Goal: Book appointment/travel/reservation

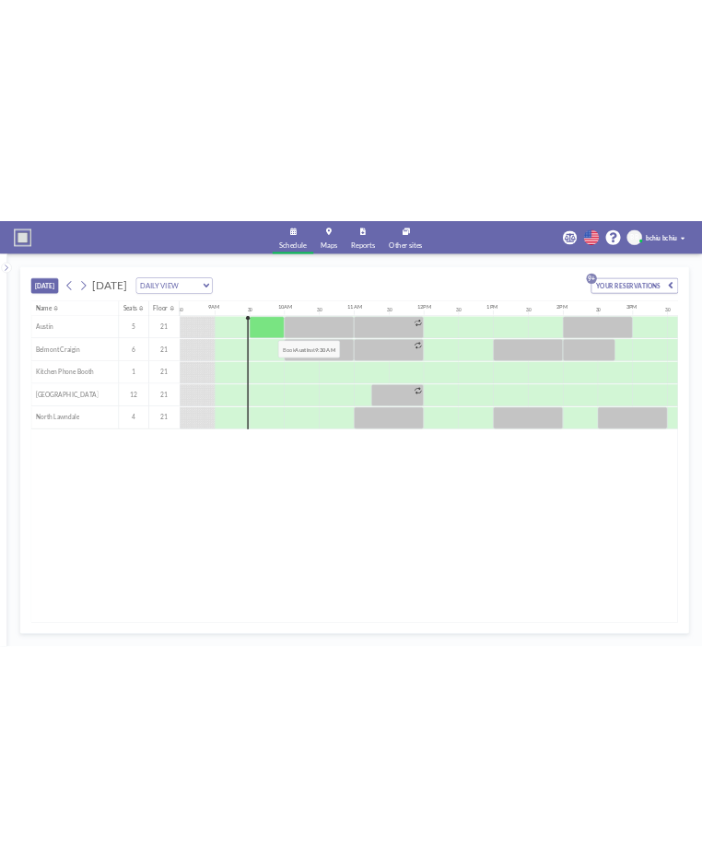
scroll to position [0, 1253]
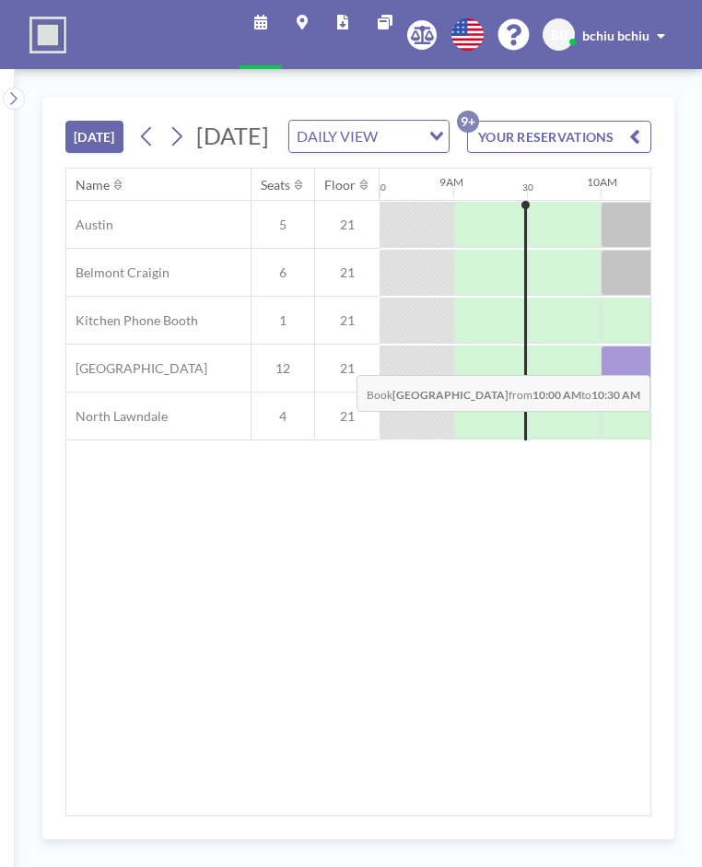
click at [620, 392] on div at bounding box center [638, 369] width 74 height 46
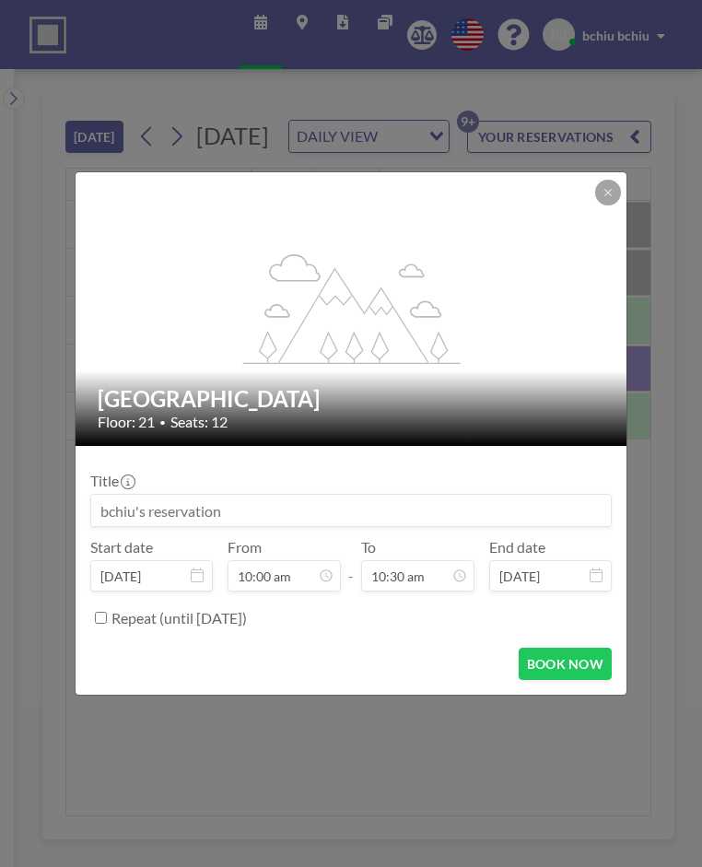
click at [504, 499] on input at bounding box center [351, 510] width 520 height 31
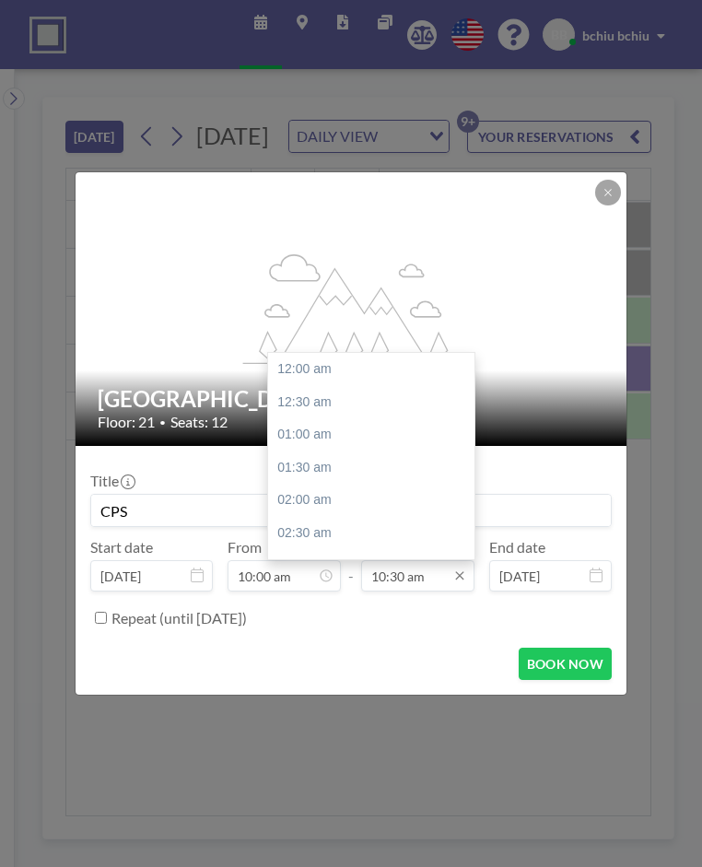
scroll to position [689, 0]
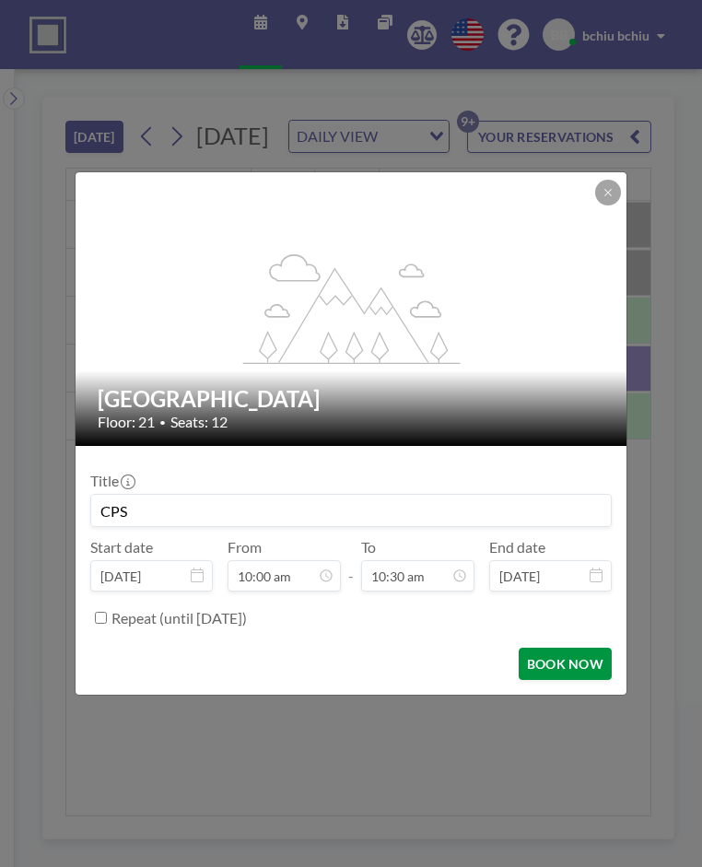
type input "CPS"
click at [560, 669] on button "BOOK NOW" at bounding box center [565, 664] width 93 height 32
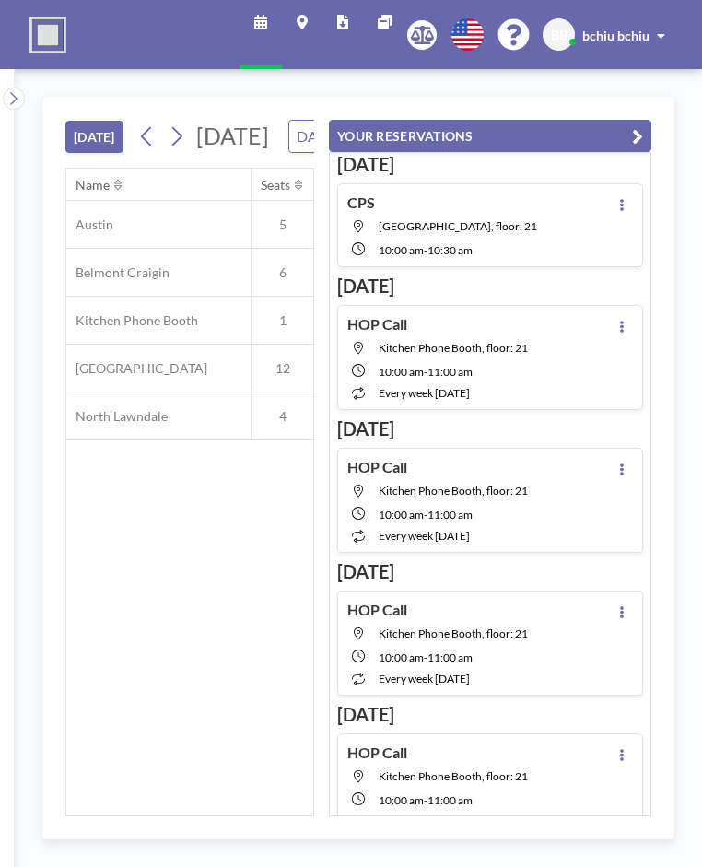
click at [644, 135] on button "YOUR RESERVATIONS" at bounding box center [490, 136] width 323 height 32
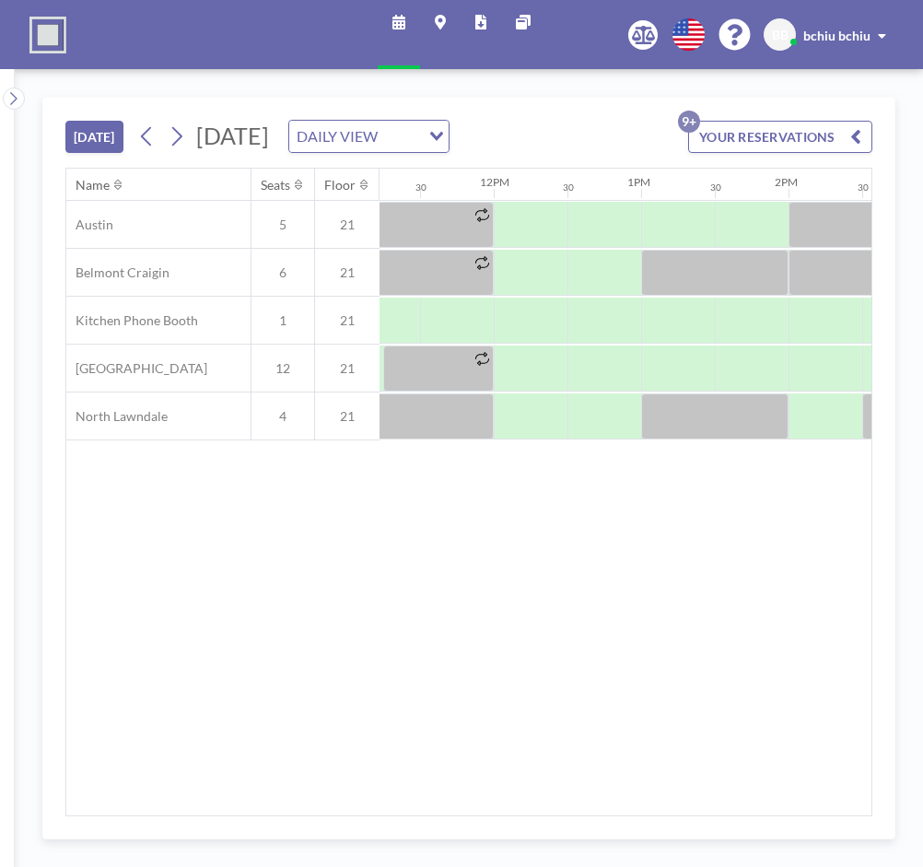
scroll to position [0, 1658]
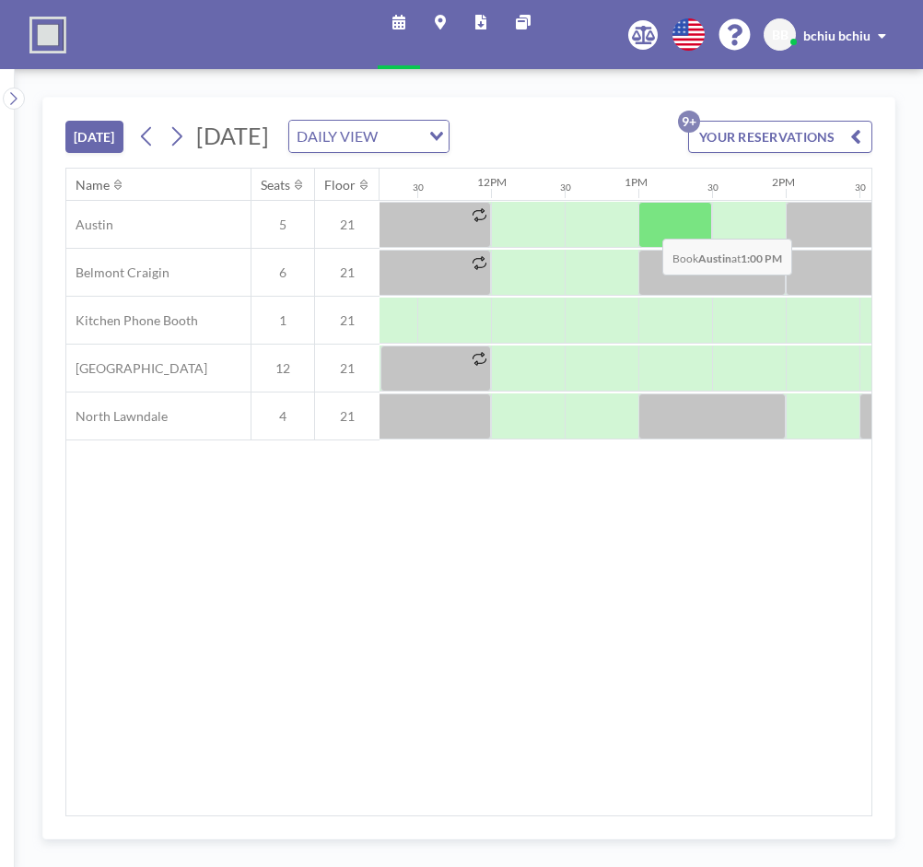
click at [648, 223] on div at bounding box center [676, 225] width 74 height 46
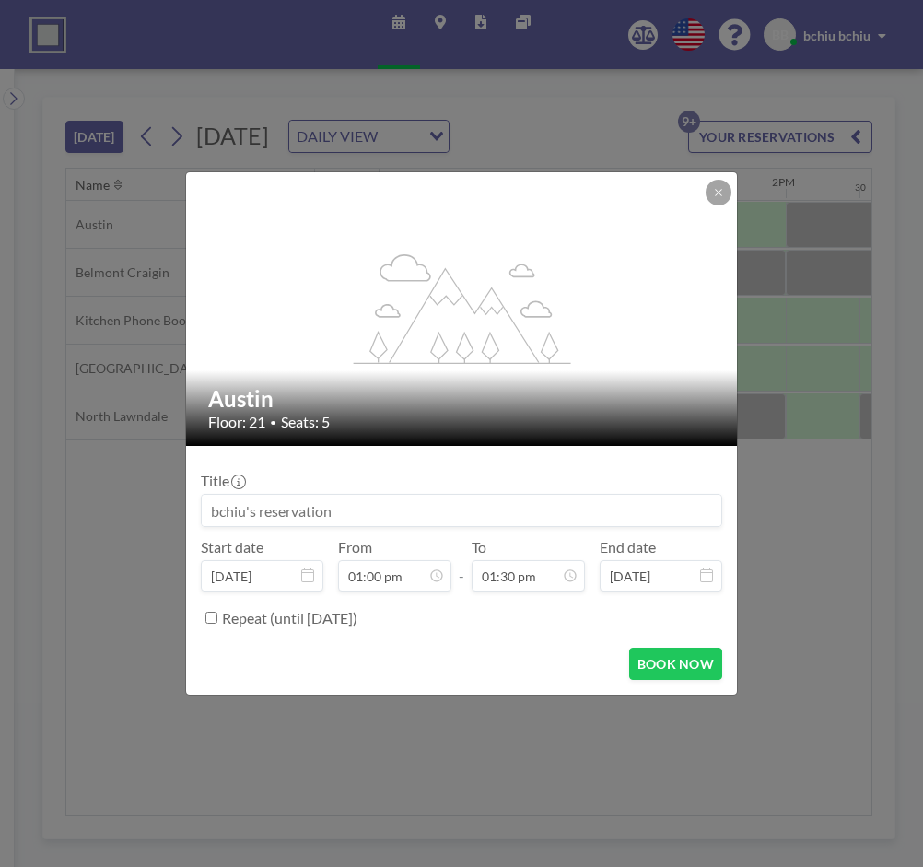
click at [441, 506] on input at bounding box center [462, 510] width 520 height 31
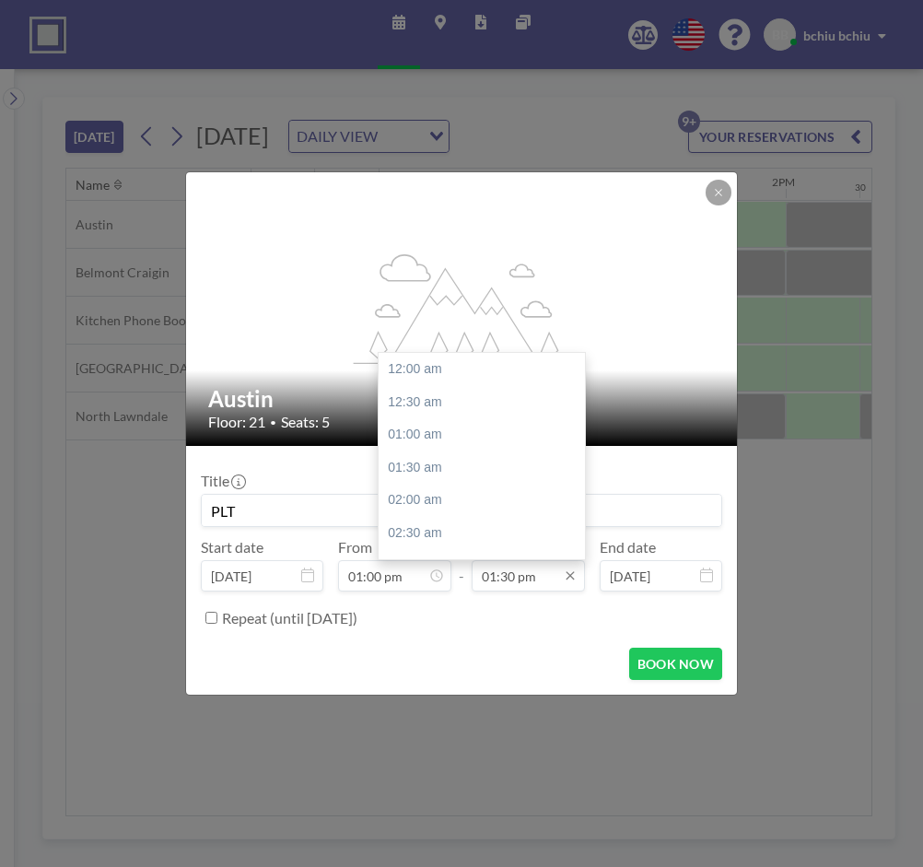
scroll to position [886, 0]
type input "PLT"
click at [458, 406] on div "02:00 pm" at bounding box center [482, 402] width 206 height 33
type input "02:00 pm"
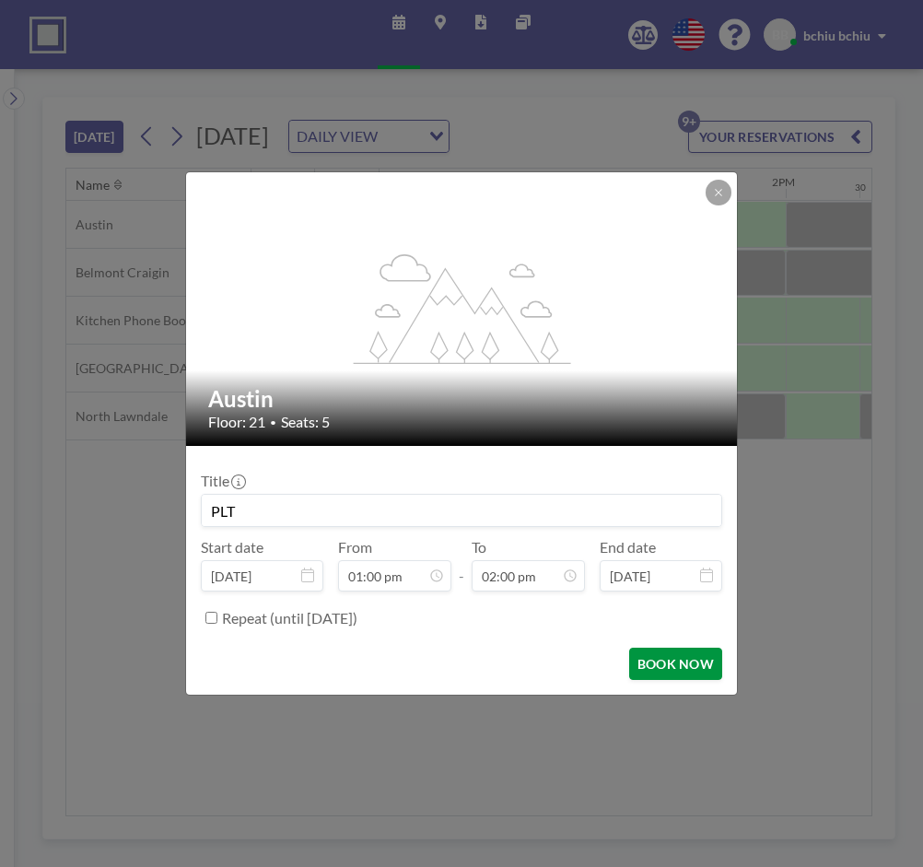
scroll to position [919, 0]
click at [674, 660] on button "BOOK NOW" at bounding box center [675, 664] width 93 height 32
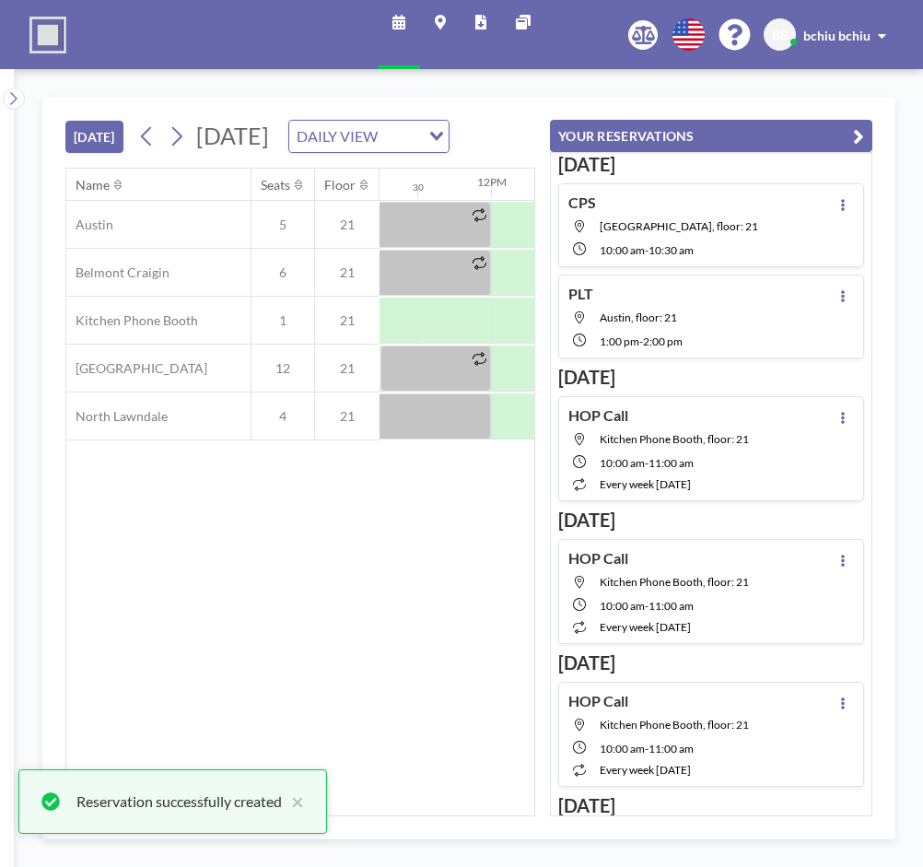
click at [858, 138] on icon "button" at bounding box center [858, 136] width 11 height 22
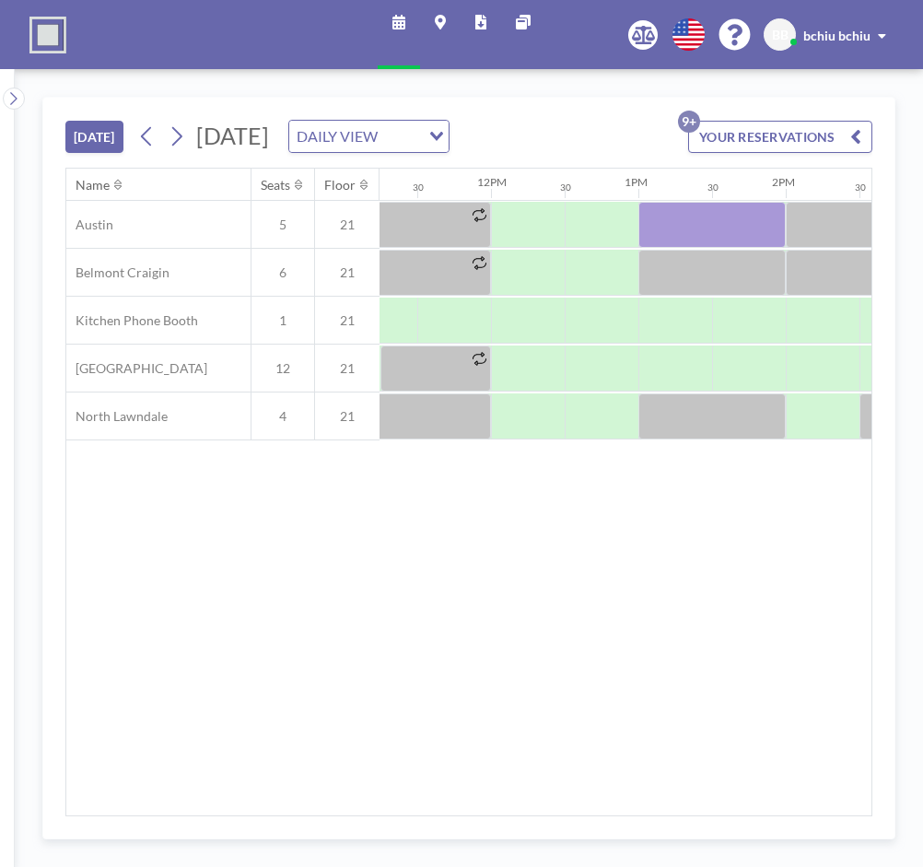
click at [162, 539] on div "Name Seats Floor 12AM 30 1AM 30 2AM 30 3AM 30 4AM 30 5AM 30 6AM 30 7AM 30 8AM 3…" at bounding box center [468, 492] width 805 height 647
